Goal: Navigation & Orientation: Find specific page/section

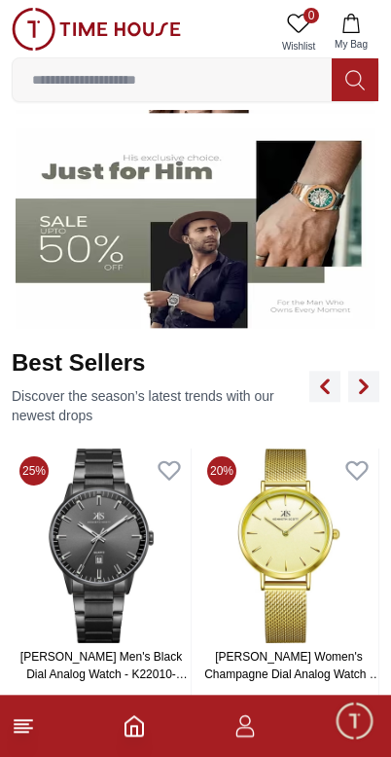
scroll to position [512, 0]
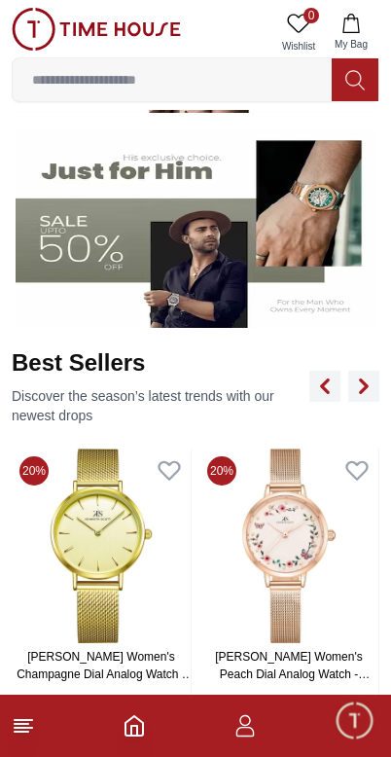
click at [254, 723] on icon "button" at bounding box center [244, 725] width 23 height 23
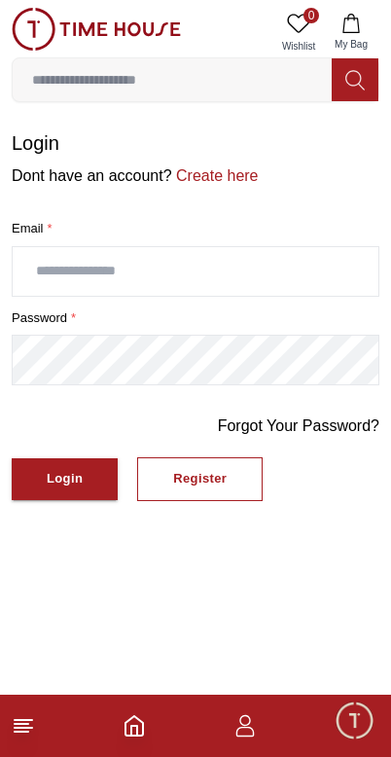
click at [49, 721] on footer at bounding box center [195, 726] width 391 height 62
click at [51, 734] on footer at bounding box center [195, 726] width 391 height 62
click at [36, 715] on footer at bounding box center [195, 726] width 391 height 62
click at [49, 695] on footer at bounding box center [195, 726] width 391 height 62
click at [48, 695] on footer at bounding box center [195, 726] width 391 height 62
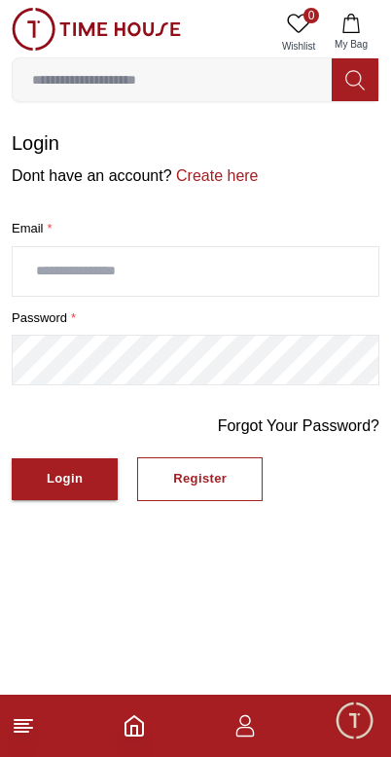
click at [137, 733] on polyline "Home" at bounding box center [134, 731] width 6 height 10
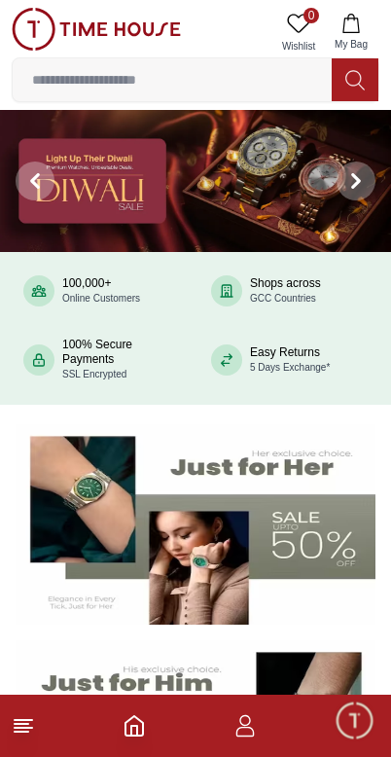
click at [131, 733] on polyline "Home" at bounding box center [134, 731] width 6 height 10
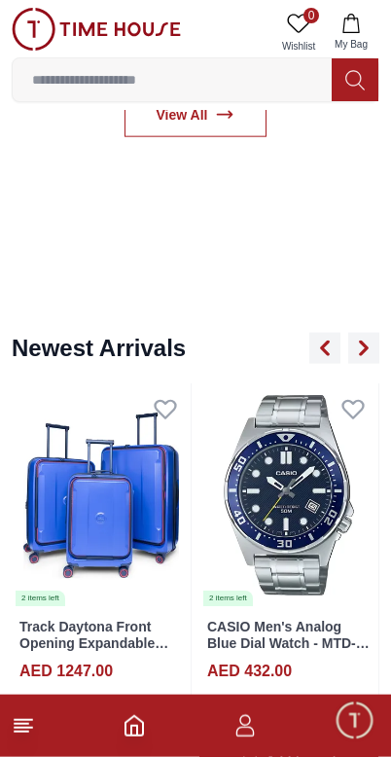
scroll to position [1208, 0]
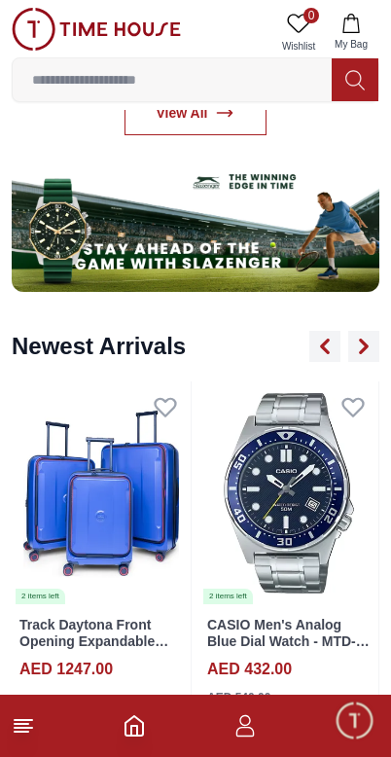
click at [33, 718] on icon at bounding box center [23, 725] width 23 height 23
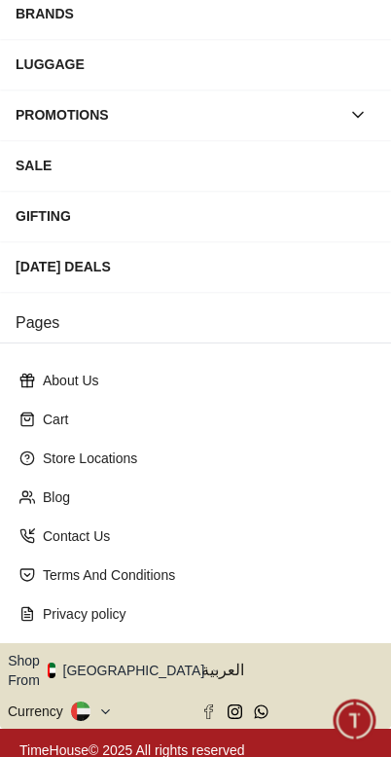
scroll to position [287, 0]
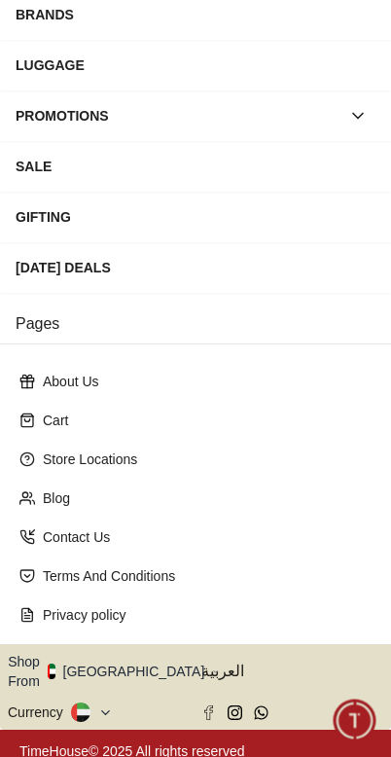
click at [137, 671] on button "Shop From [GEOGRAPHIC_DATA]" at bounding box center [113, 671] width 211 height 39
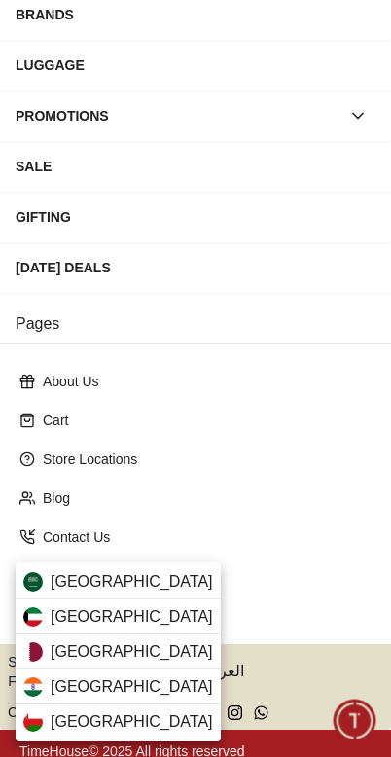
click at [145, 578] on div "[GEOGRAPHIC_DATA]" at bounding box center [118, 581] width 205 height 35
